Goal: Task Accomplishment & Management: Use online tool/utility

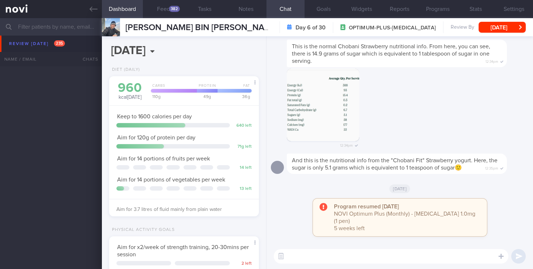
select select "9"
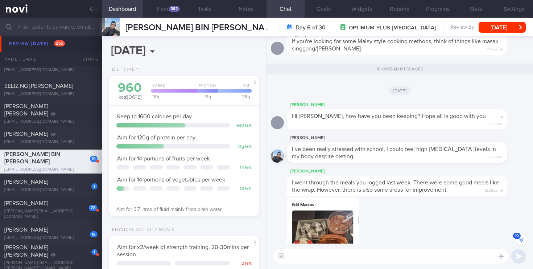
scroll to position [-379, 0]
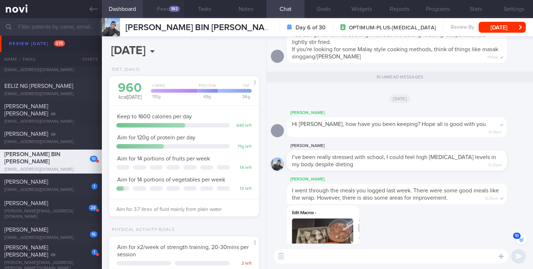
click at [172, 5] on button "Feed 382" at bounding box center [163, 9] width 41 height 18
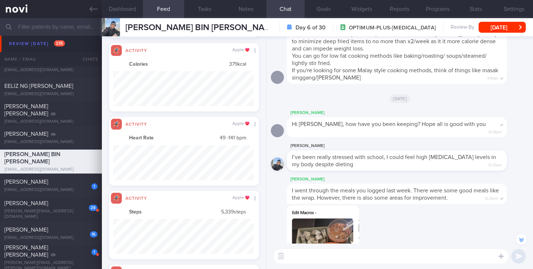
scroll to position [35, 140]
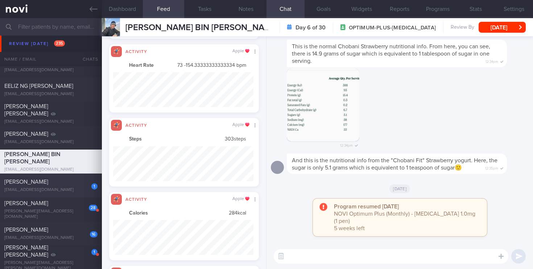
click at [69, 185] on div "[PERSON_NAME]" at bounding box center [49, 181] width 91 height 7
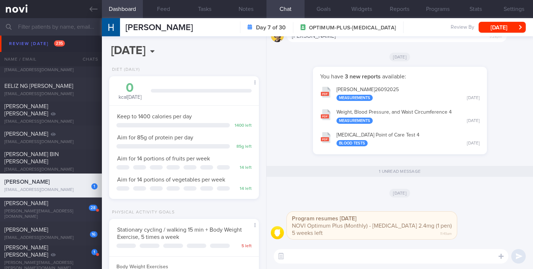
click at [77, 203] on div "[PERSON_NAME]" at bounding box center [49, 202] width 91 height 7
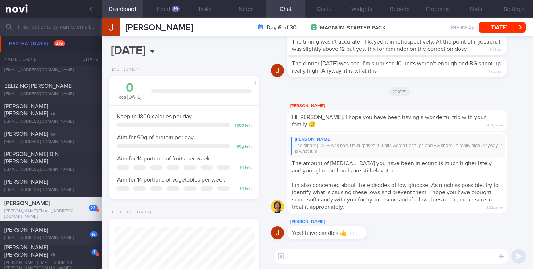
click at [77, 235] on div "[DATE][PERSON_NAME] [EMAIL_ADDRESS][DOMAIN_NAME]" at bounding box center [51, 233] width 102 height 15
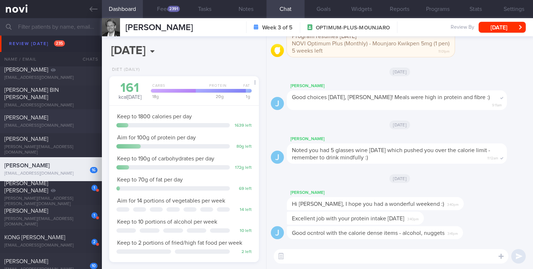
scroll to position [4657, 0]
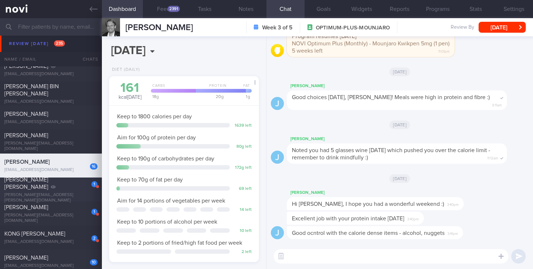
click at [70, 188] on div "[PERSON_NAME] [PERSON_NAME]" at bounding box center [49, 183] width 91 height 15
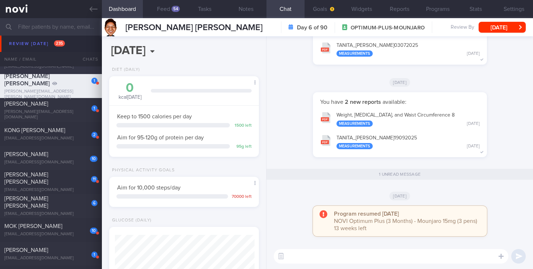
scroll to position [4762, 0]
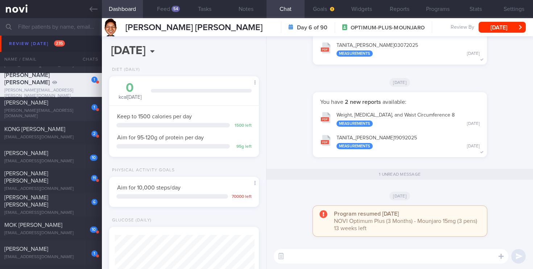
click at [82, 114] on div "[PERSON_NAME][EMAIL_ADDRESS][DOMAIN_NAME]" at bounding box center [50, 113] width 93 height 11
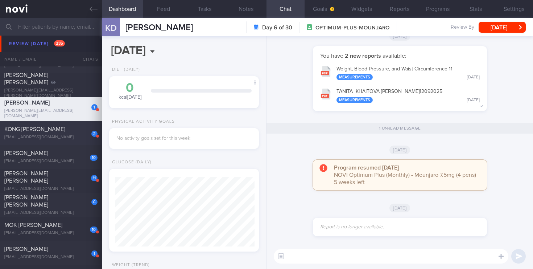
scroll to position [70, 140]
click at [54, 134] on div "2 KONG [PERSON_NAME] [EMAIL_ADDRESS][DOMAIN_NAME]" at bounding box center [51, 132] width 102 height 15
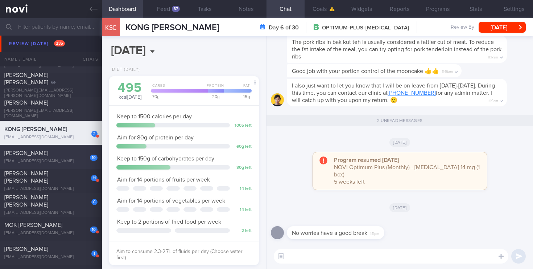
click at [57, 158] on div "10 [PERSON_NAME] [EMAIL_ADDRESS][DOMAIN_NAME]" at bounding box center [51, 156] width 102 height 15
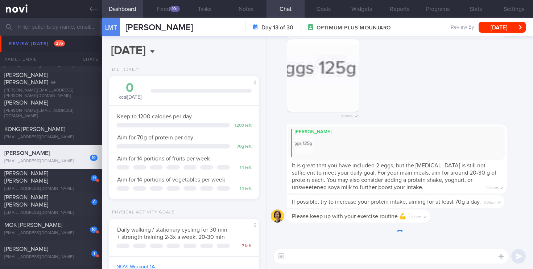
scroll to position [70, 140]
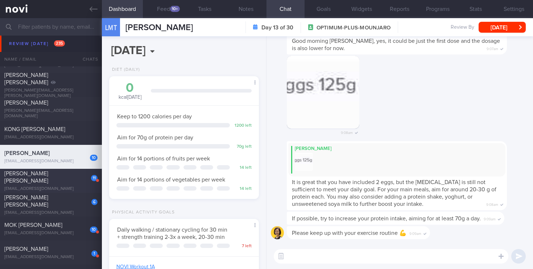
click at [62, 181] on div "11 [PERSON_NAME] [PERSON_NAME] [EMAIL_ADDRESS][DOMAIN_NAME]" at bounding box center [51, 181] width 102 height 22
